Goal: Task Accomplishment & Management: Manage account settings

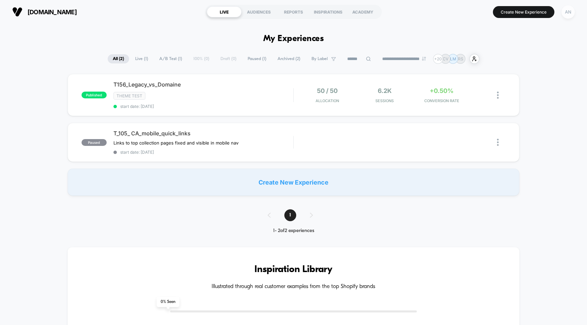
click at [565, 14] on div "AN" at bounding box center [568, 11] width 13 height 13
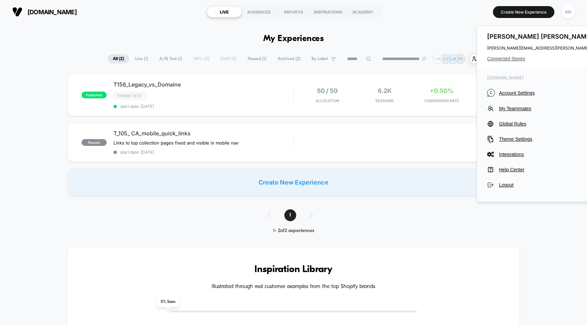
click at [510, 58] on span "Connected Stores" at bounding box center [554, 58] width 135 height 5
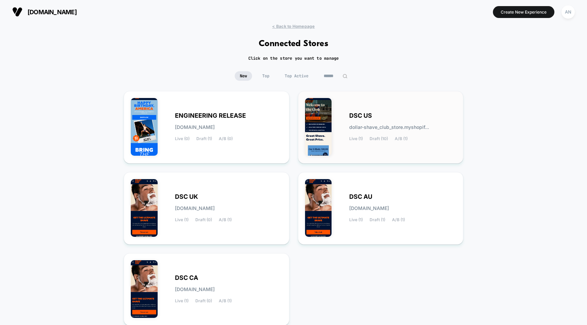
click at [363, 121] on div "DSC US dollar-shave_club_store.myshopif... Live (1) Draft (10) A/B (1)" at bounding box center [402, 127] width 107 height 28
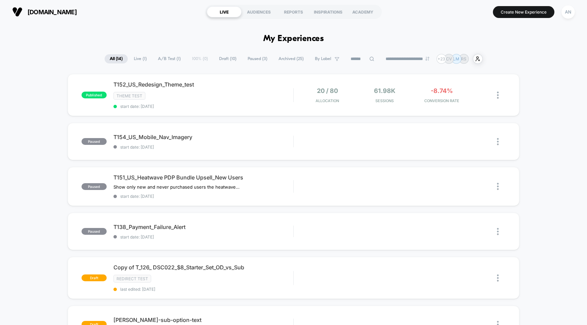
click at [283, 96] on div "Theme Test" at bounding box center [203, 96] width 180 height 8
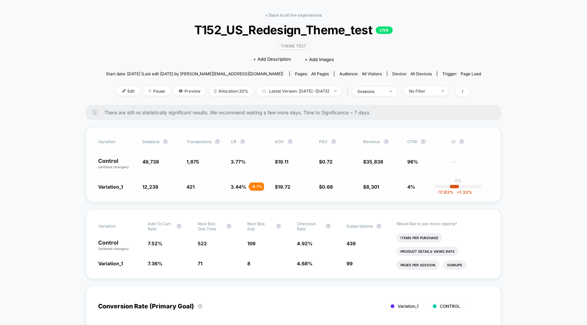
scroll to position [23, 0]
